Goal: Find specific page/section: Find specific page/section

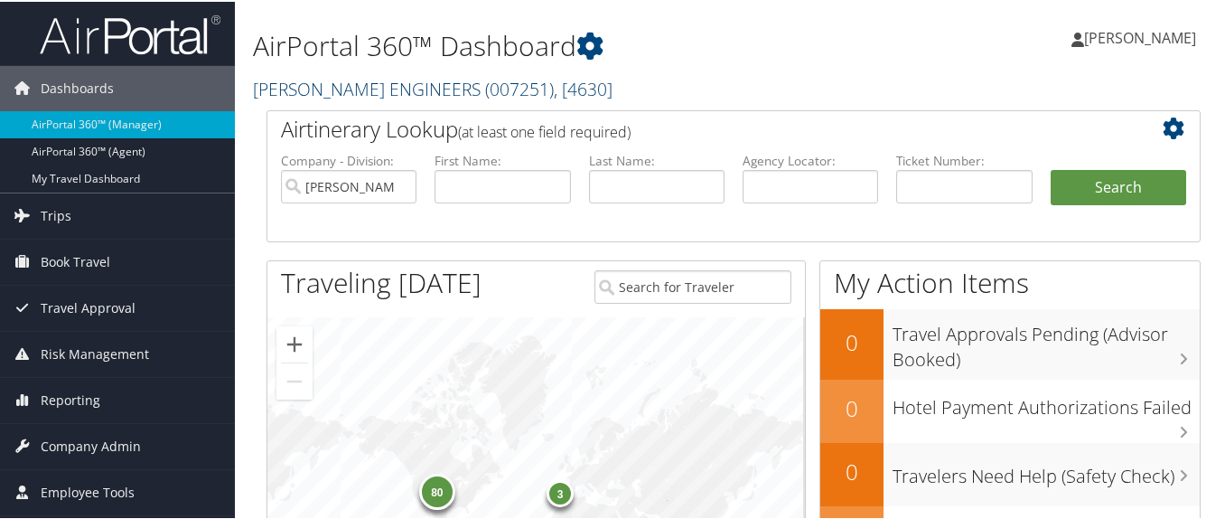
click at [352, 89] on link "CAROLLO ENGINEERS ( 007251 ) , [ 4630 ]" at bounding box center [433, 87] width 360 height 24
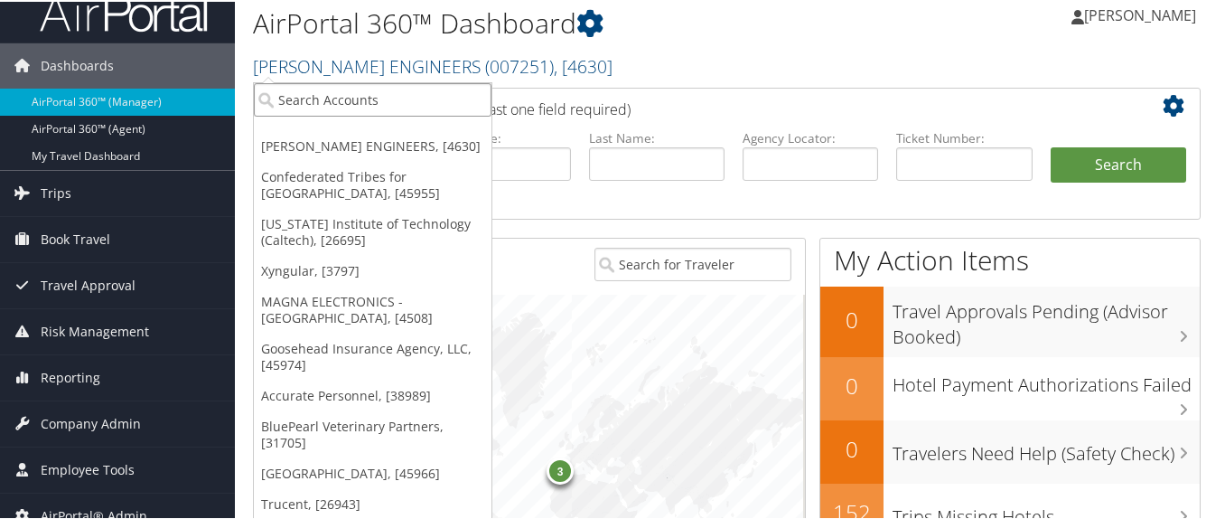
click at [357, 93] on input "search" at bounding box center [373, 97] width 238 height 33
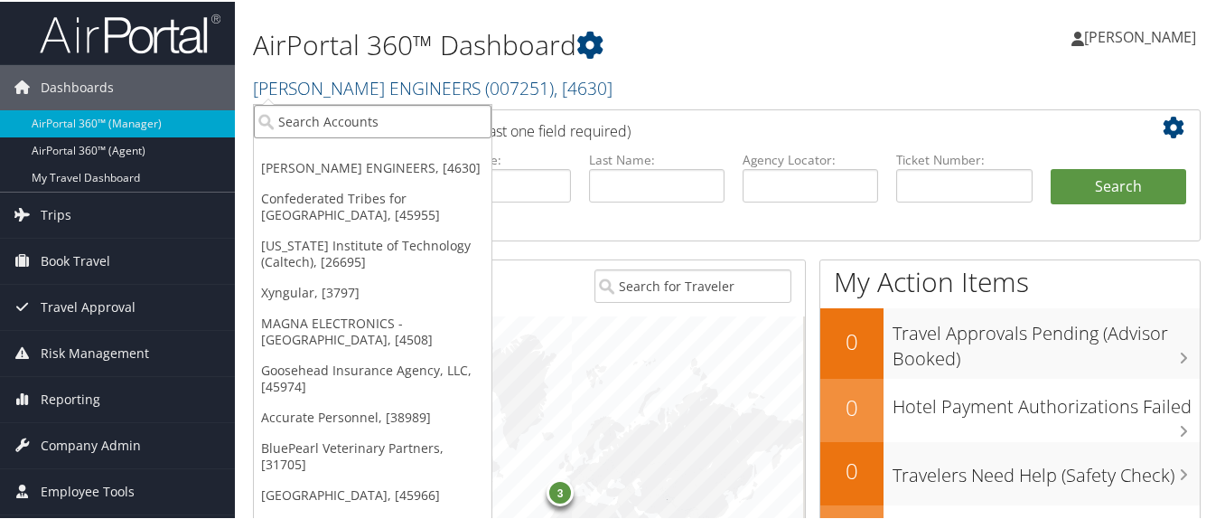
scroll to position [0, 0]
click at [388, 118] on input "search" at bounding box center [373, 120] width 238 height 33
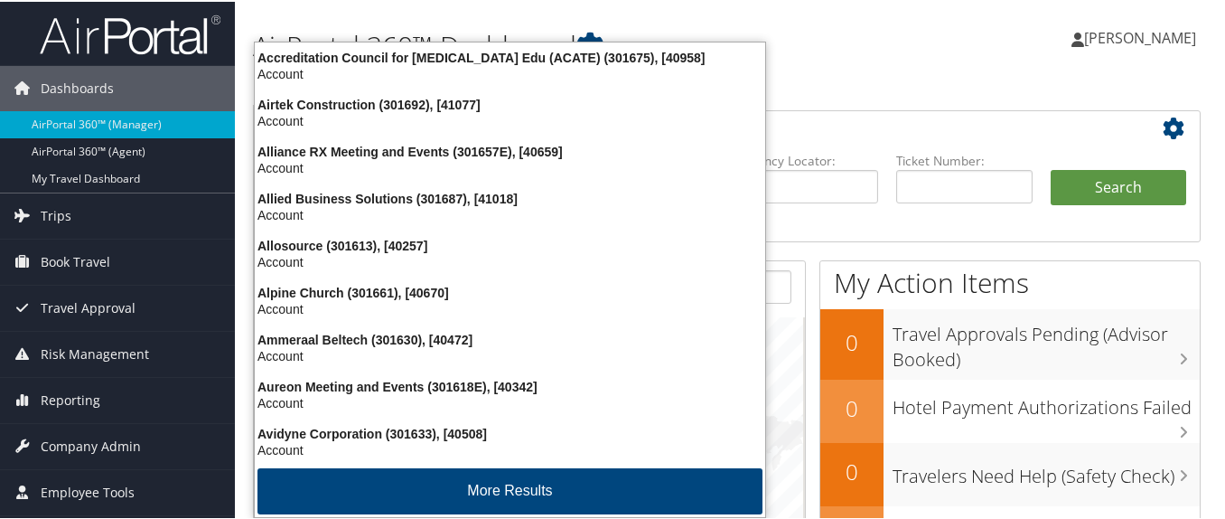
type input "301638"
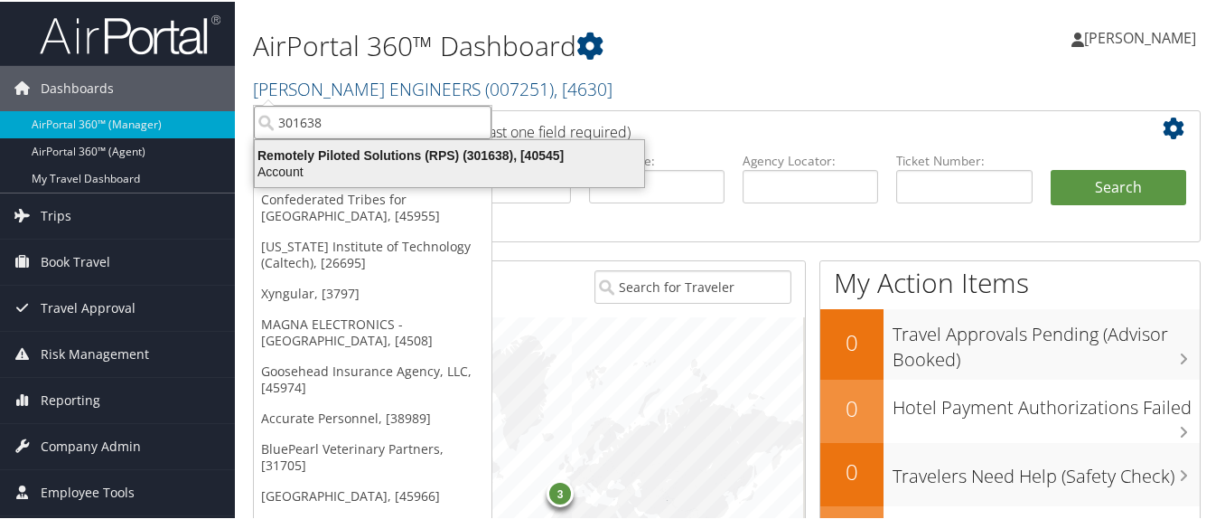
click at [367, 148] on div "Remotely Piloted Solutions (RPS) (301638), [40545]" at bounding box center [449, 153] width 411 height 16
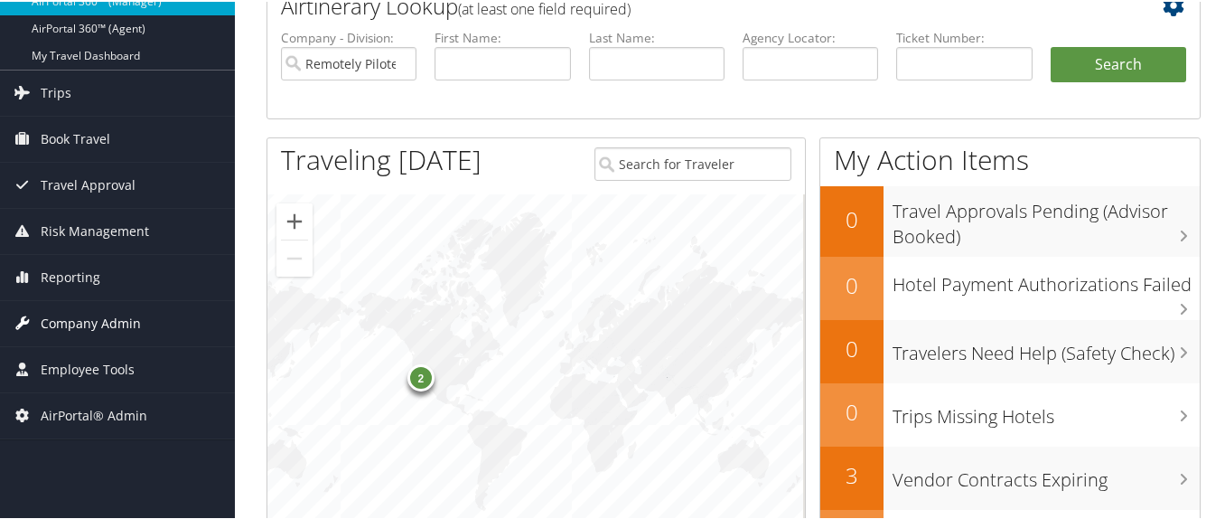
scroll to position [90, 0]
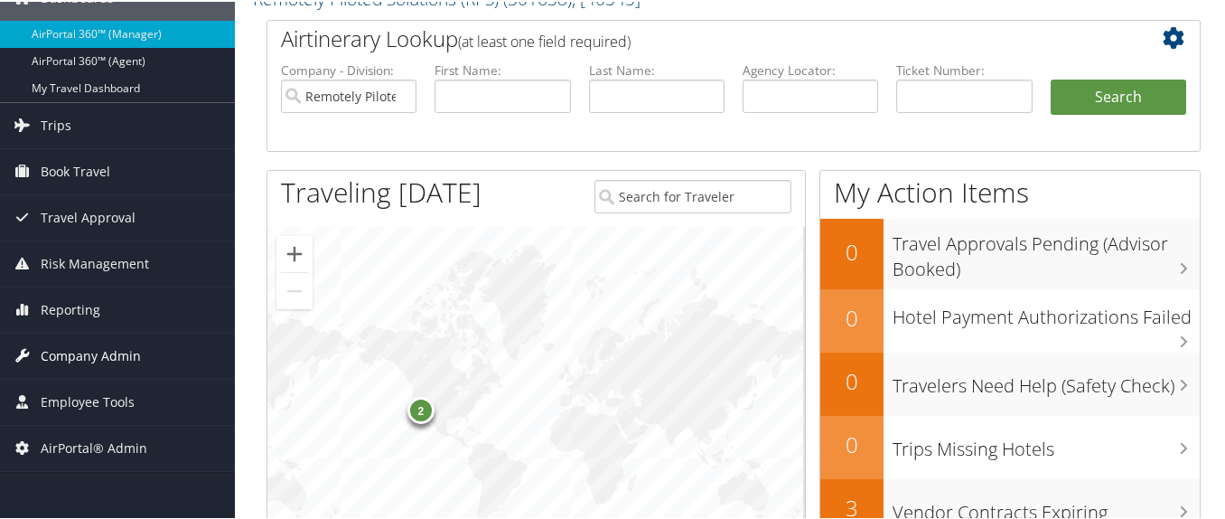
click at [136, 350] on span "Company Admin" at bounding box center [91, 354] width 100 height 45
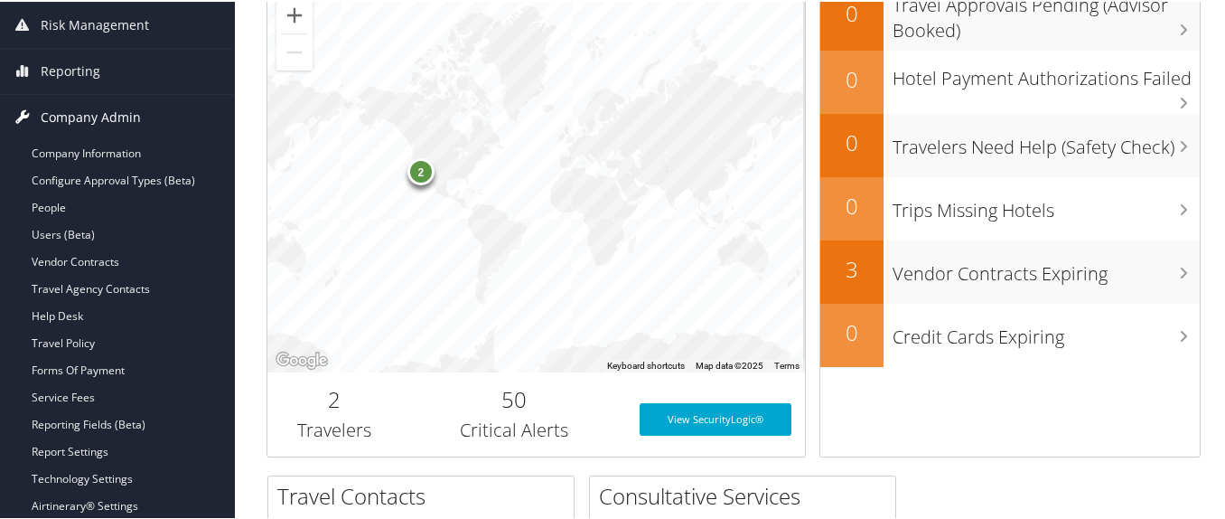
scroll to position [361, 0]
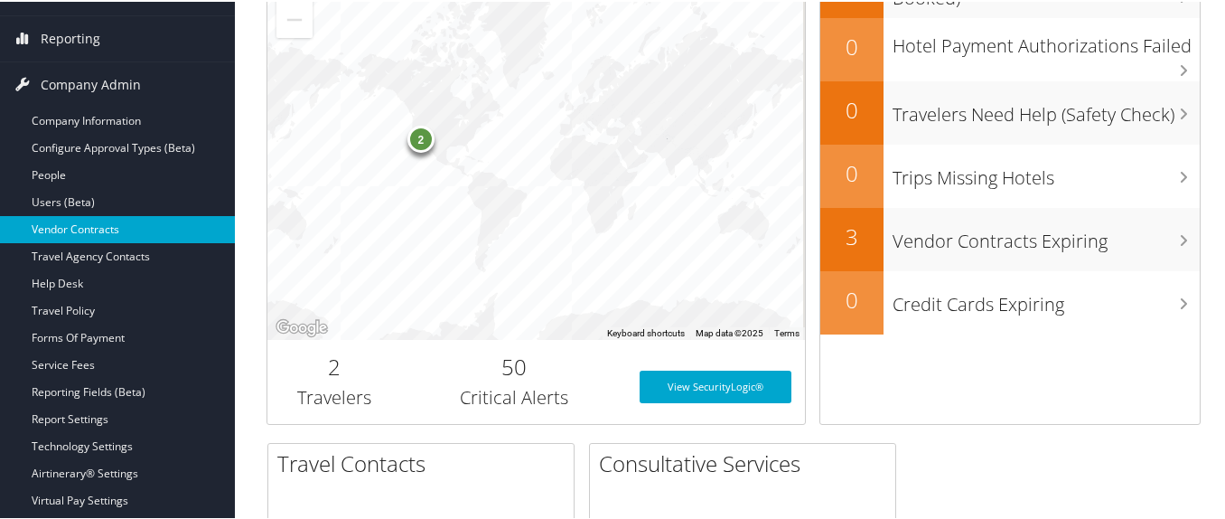
click at [126, 216] on link "Vendor Contracts" at bounding box center [117, 227] width 235 height 27
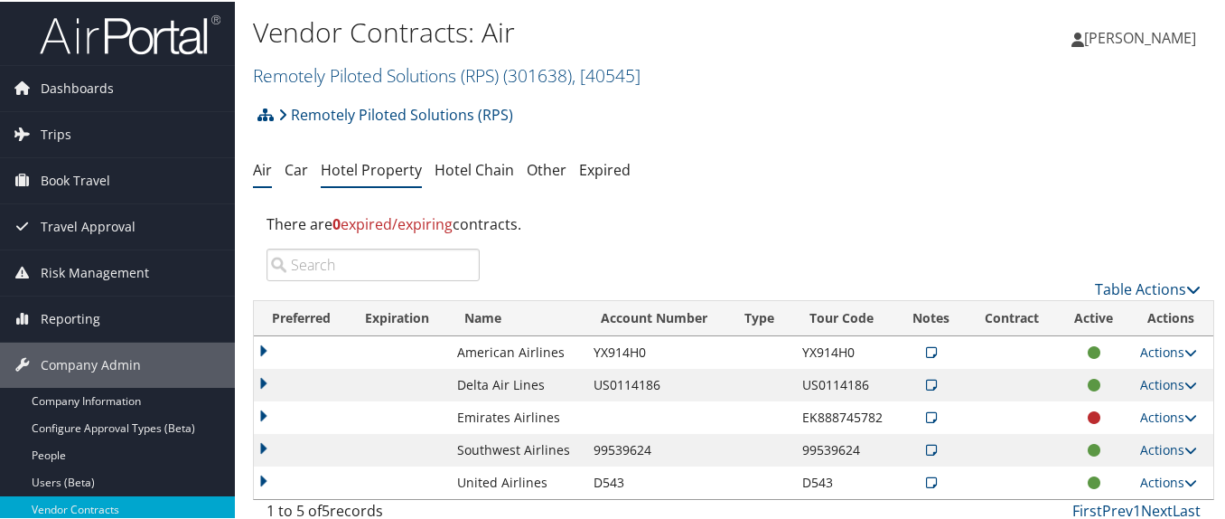
click at [350, 174] on link "Hotel Property" at bounding box center [371, 168] width 101 height 20
